Goal: Transaction & Acquisition: Obtain resource

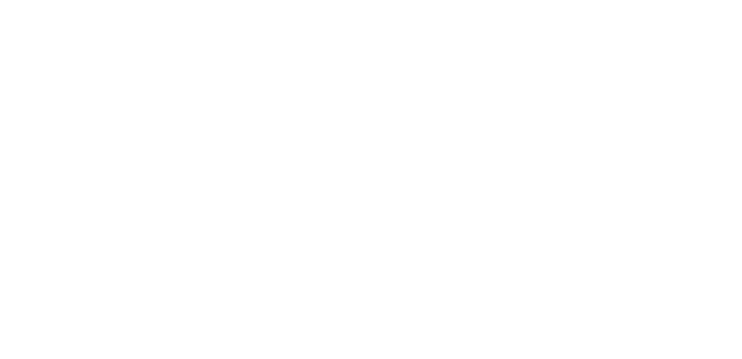
click at [300, 0] on html at bounding box center [371, 0] width 742 height 0
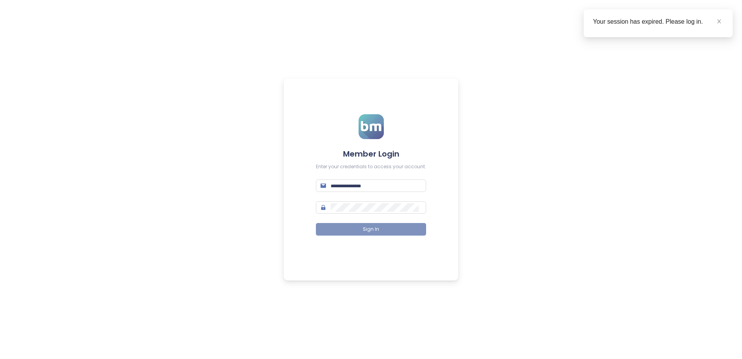
type input "**********"
click at [404, 230] on button "Sign In" at bounding box center [371, 229] width 110 height 12
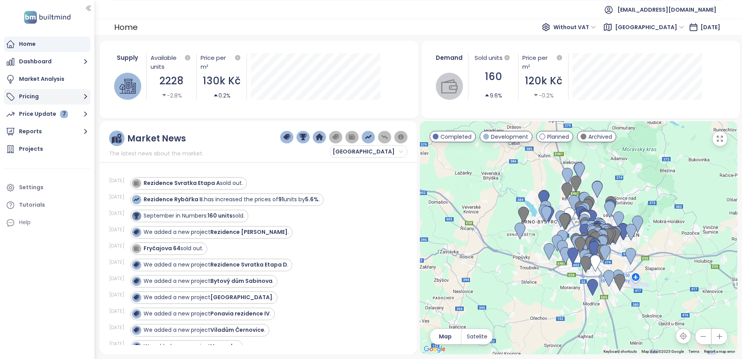
click at [32, 97] on button "Pricing" at bounding box center [47, 97] width 87 height 16
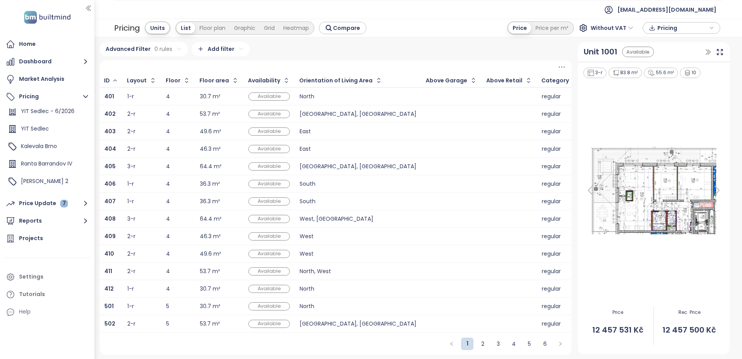
scroll to position [45, 0]
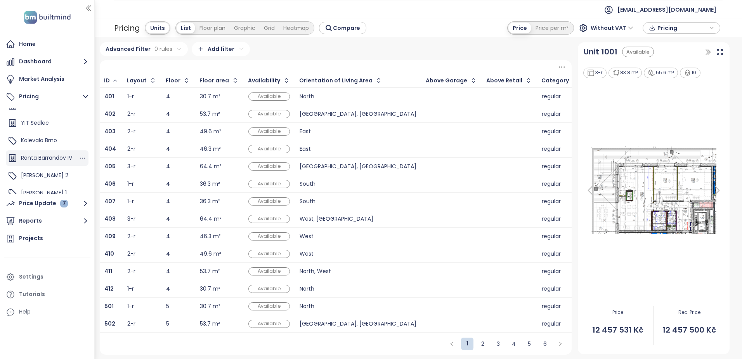
click at [38, 157] on span "Ranta Barrandov IV" at bounding box center [46, 158] width 51 height 8
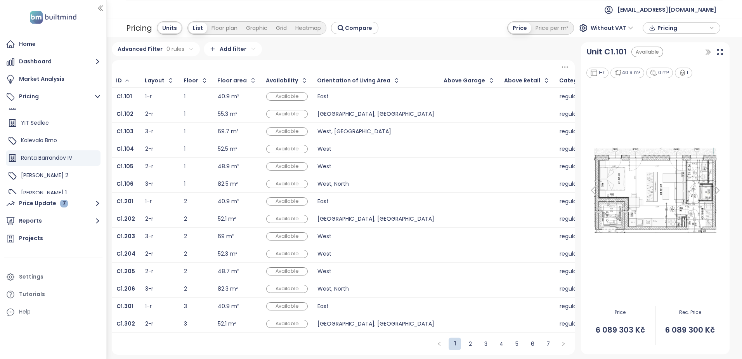
drag, startPoint x: 94, startPoint y: 14, endPoint x: 107, endPoint y: 16, distance: 12.5
click at [107, 16] on div at bounding box center [106, 179] width 4 height 359
click at [715, 29] on div "Pricing" at bounding box center [681, 28] width 69 height 12
click at [679, 66] on span "Download" at bounding box center [674, 67] width 30 height 9
